Goal: Transaction & Acquisition: Obtain resource

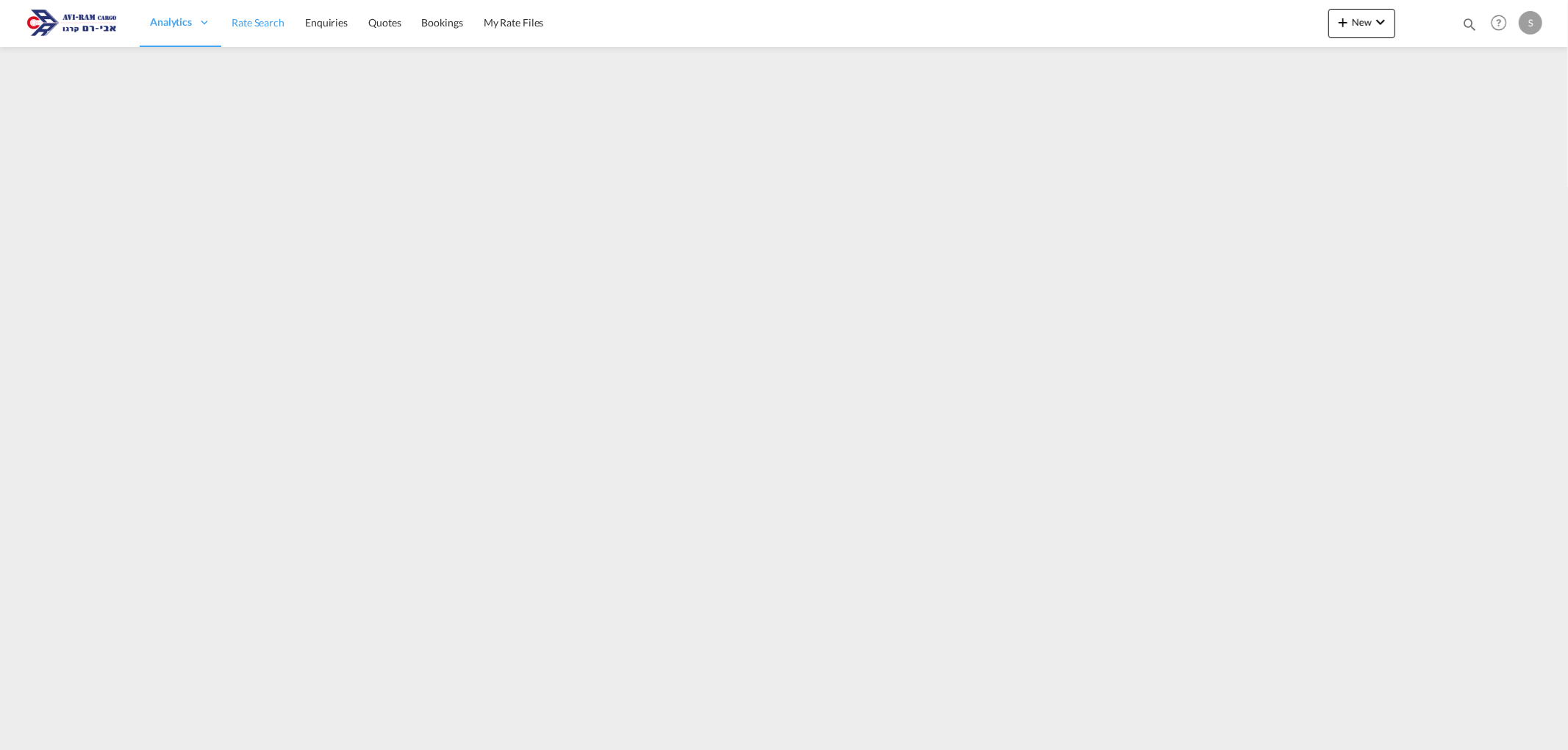
click at [244, 24] on span "Rate Search" at bounding box center [258, 23] width 53 height 13
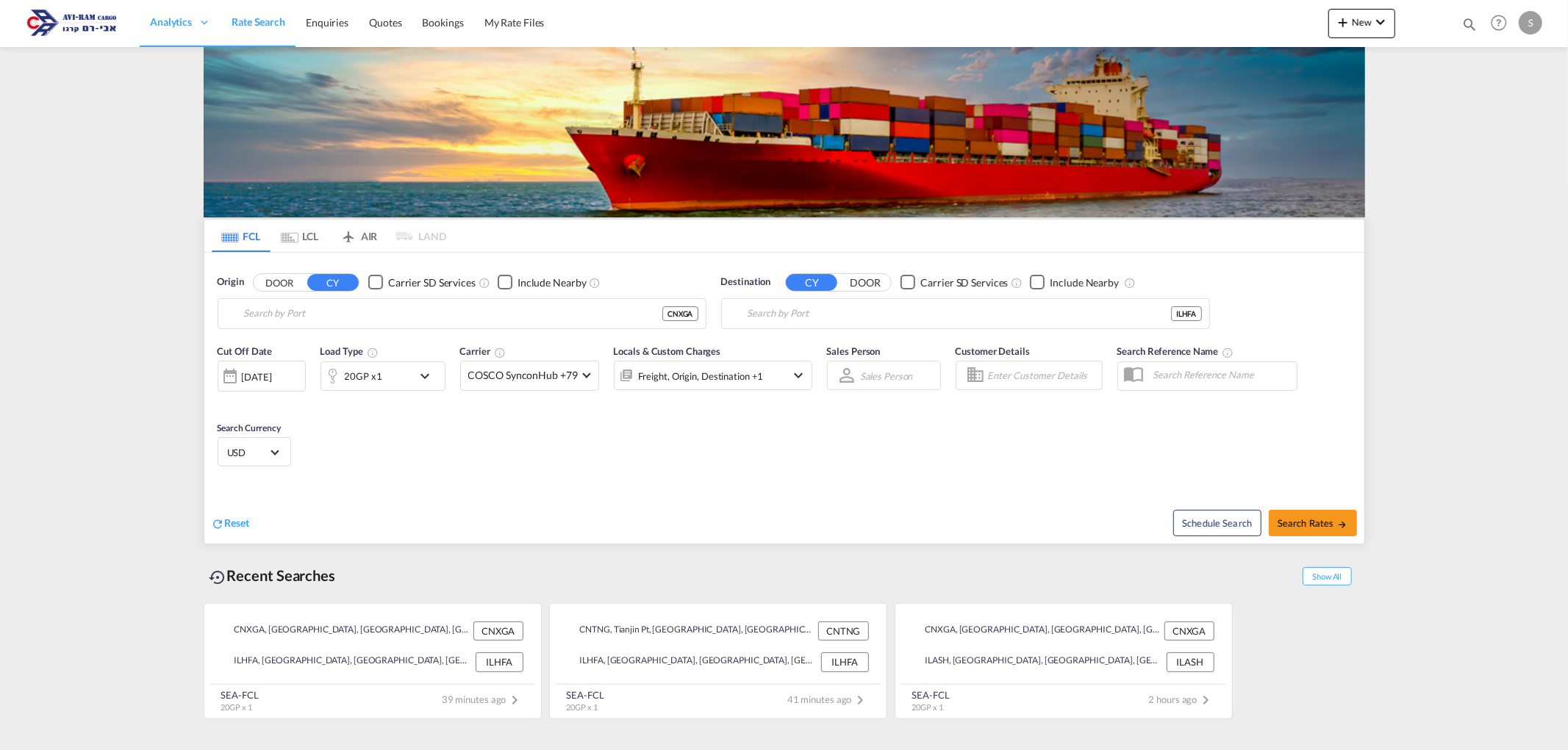
type input "Xingang, CNXGA"
type input "[GEOGRAPHIC_DATA], [GEOGRAPHIC_DATA]"
click at [311, 313] on input "Xingang, CNXGA" at bounding box center [471, 314] width 455 height 22
type input "ל"
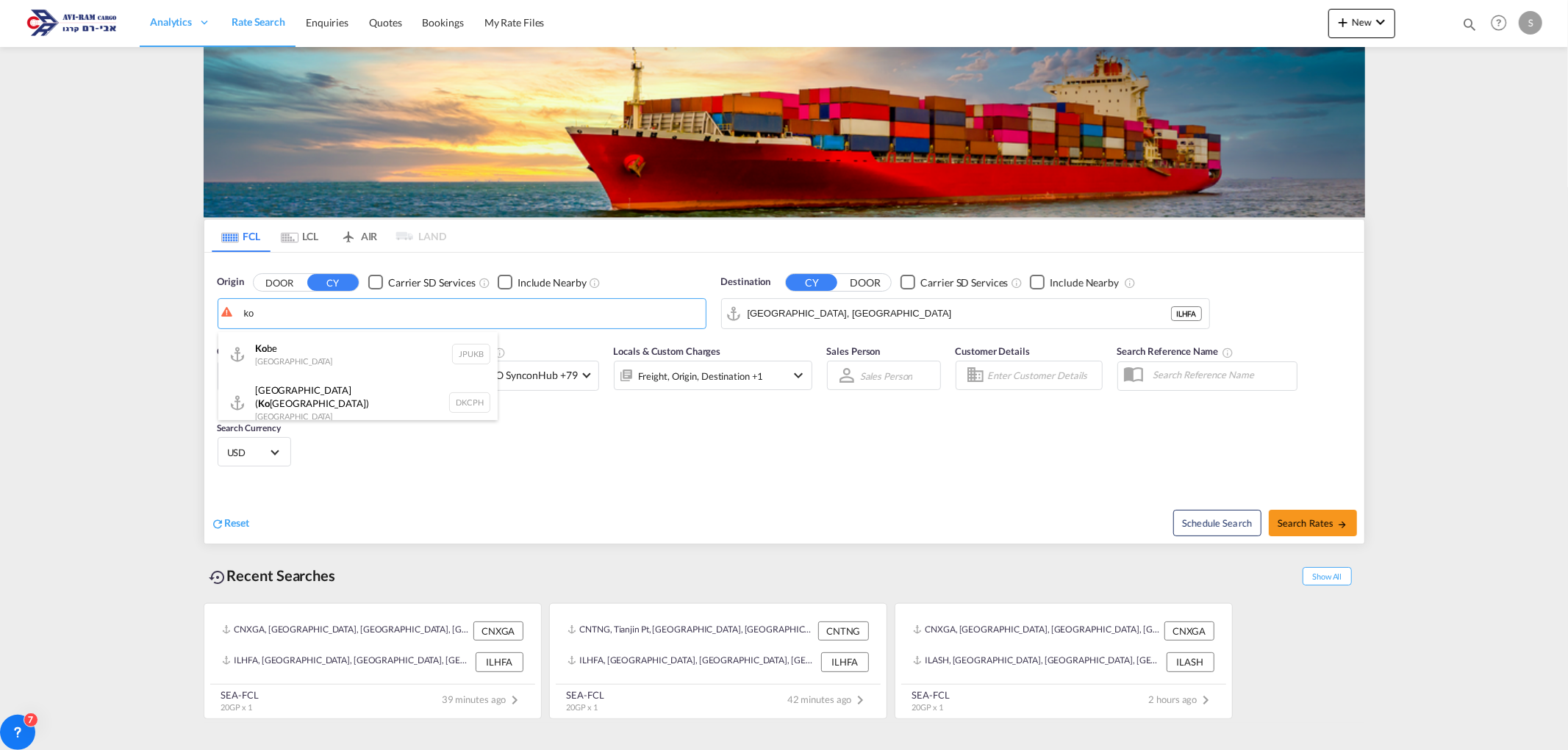
type input "k"
click at [307, 357] on div "Moji /Kitakyushu [GEOGRAPHIC_DATA] JPMOJ" at bounding box center [358, 354] width 279 height 44
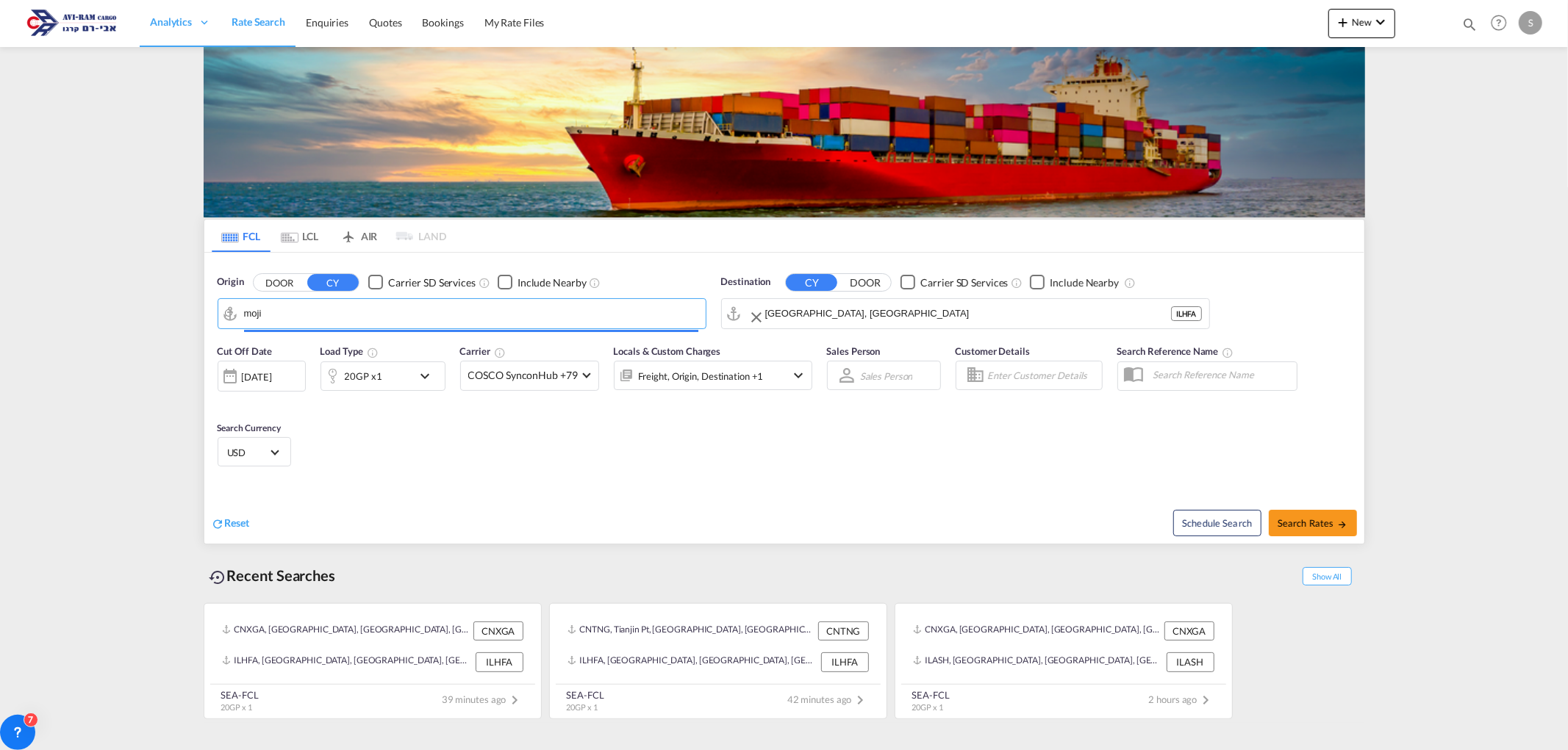
type input "Moji/Kitakyushu, JPMOJ"
click at [789, 310] on input "[GEOGRAPHIC_DATA], [GEOGRAPHIC_DATA]" at bounding box center [968, 314] width 406 height 22
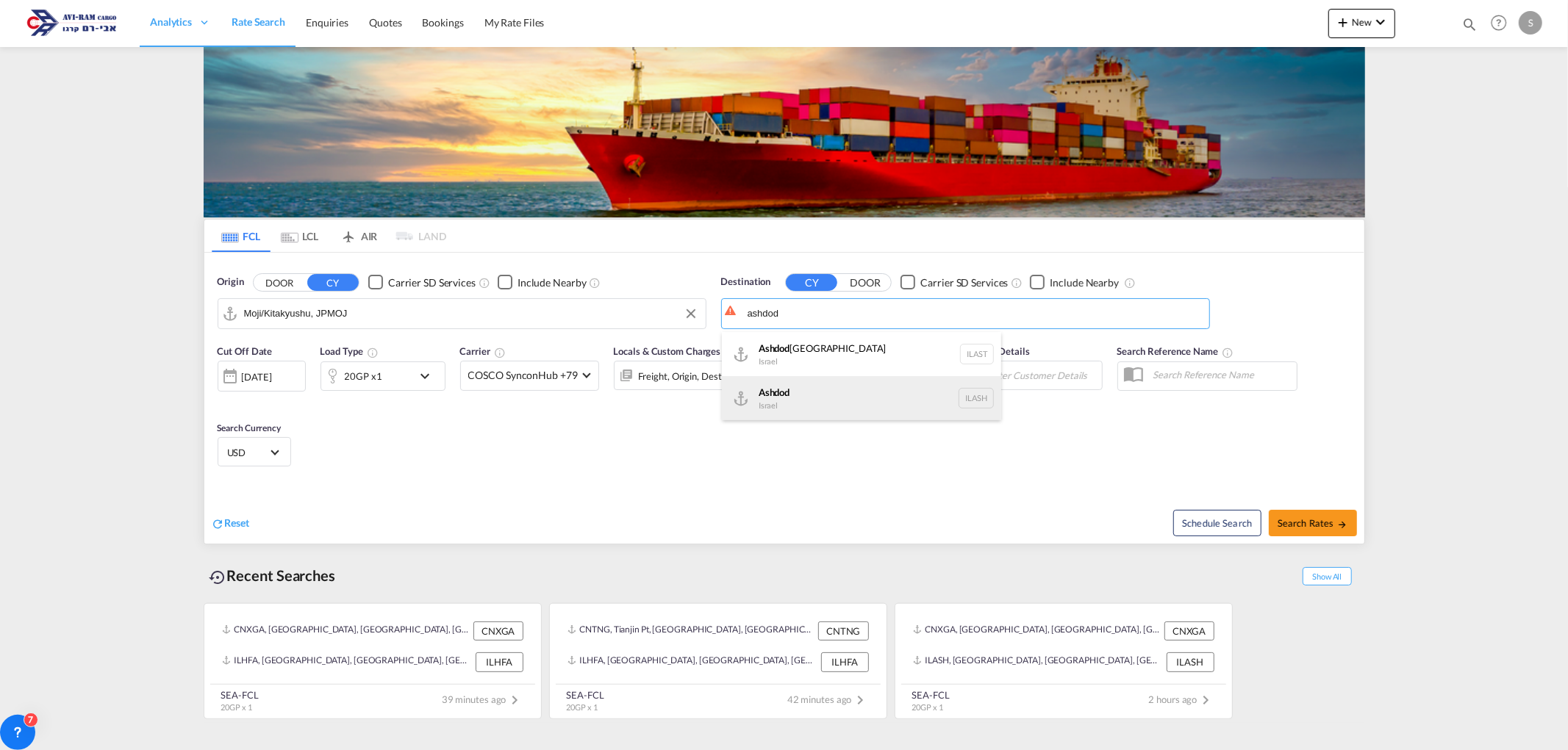
click at [806, 398] on div "Ashdod [GEOGRAPHIC_DATA] [GEOGRAPHIC_DATA]" at bounding box center [861, 398] width 279 height 44
type input "Ashdod, ILASH"
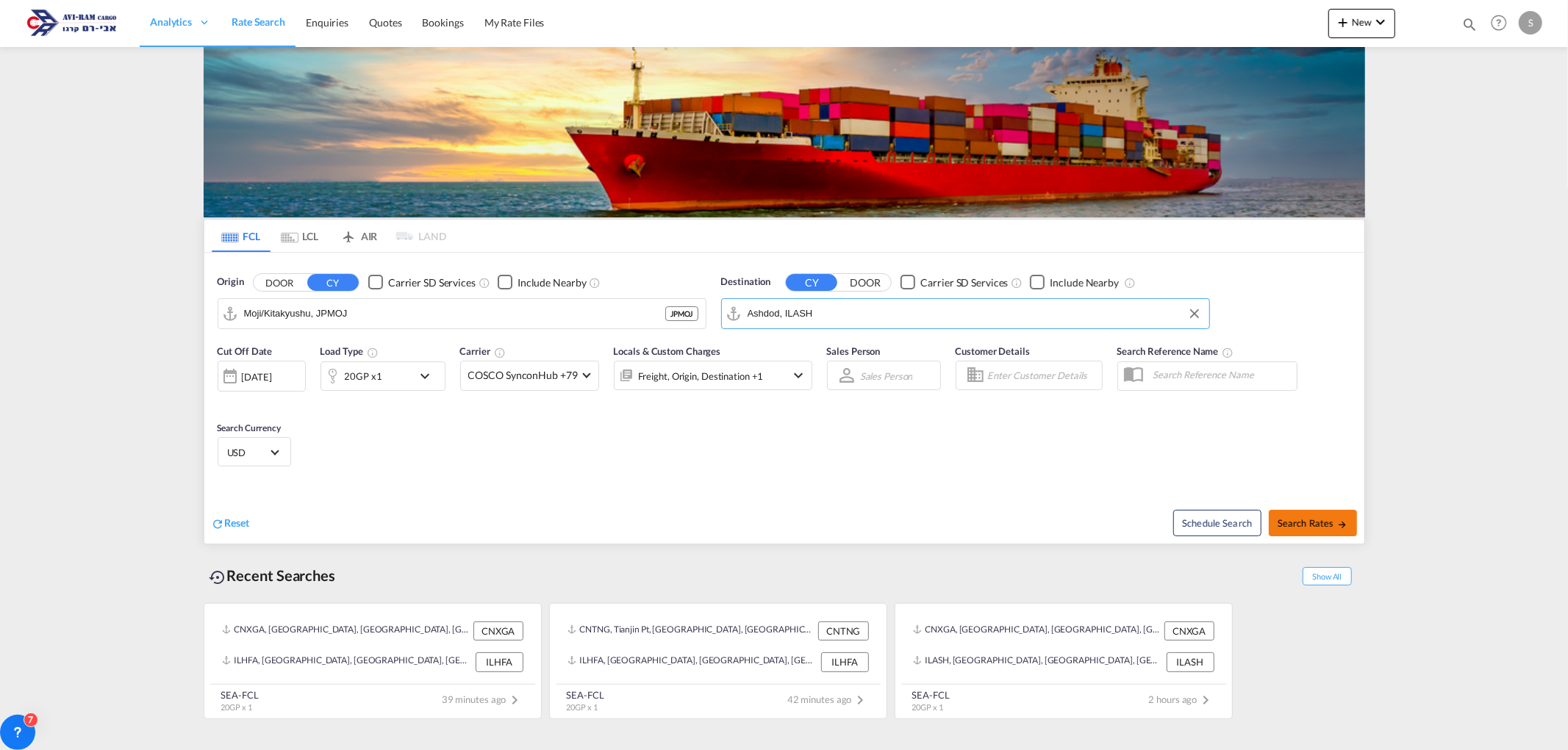
click at [1290, 525] on span "Search Rates" at bounding box center [1313, 523] width 70 height 12
type input "JPMOJ to ILASH / [DATE]"
